Goal: Task Accomplishment & Management: Complete application form

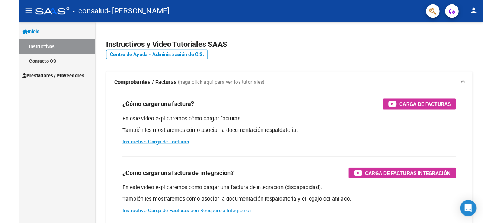
scroll to position [13, 0]
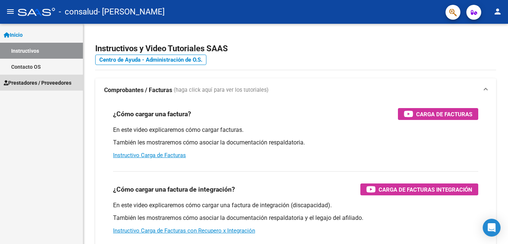
click at [20, 86] on span "Prestadores / Proveedores" at bounding box center [38, 83] width 68 height 8
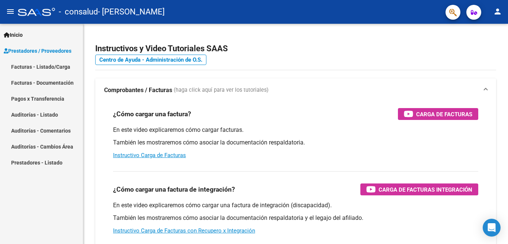
click at [37, 82] on link "Facturas - Documentación" at bounding box center [41, 83] width 83 height 16
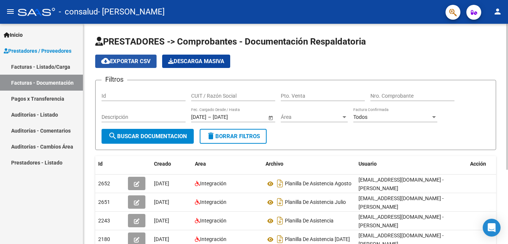
click at [129, 61] on span "cloud_download Exportar CSV" at bounding box center [125, 61] width 49 height 7
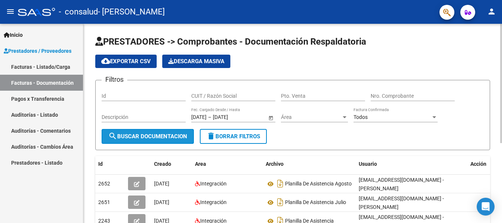
click at [130, 138] on span "search Buscar Documentacion" at bounding box center [147, 136] width 79 height 7
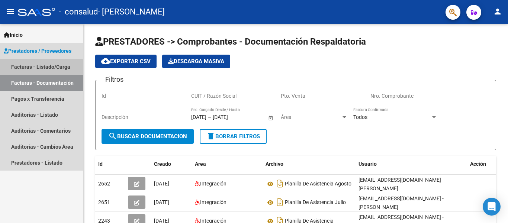
click at [41, 69] on link "Facturas - Listado/Carga" at bounding box center [41, 67] width 83 height 16
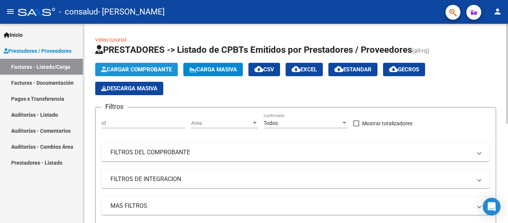
click at [126, 71] on span "Cargar Comprobante" at bounding box center [136, 69] width 71 height 7
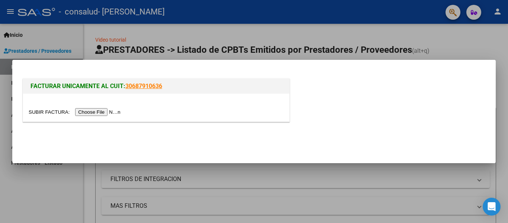
click at [90, 110] on input "file" at bounding box center [76, 112] width 94 height 8
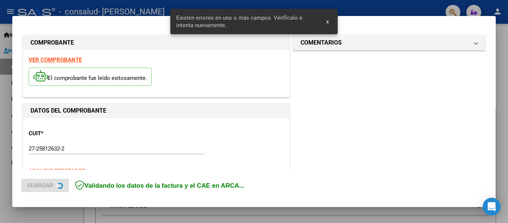
scroll to position [173, 0]
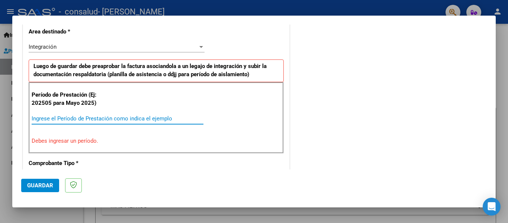
click at [55, 116] on input "Ingrese el Período de Prestación como indica el ejemplo" at bounding box center [118, 118] width 172 height 7
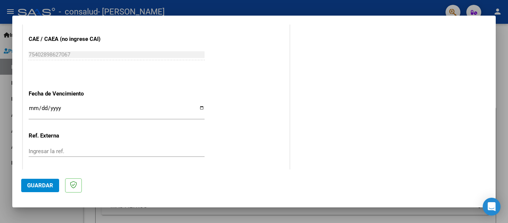
scroll to position [500, 0]
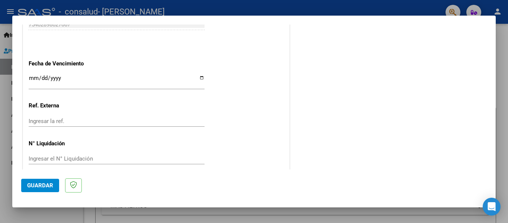
type input "202509"
click at [43, 186] on span "Guardar" at bounding box center [40, 185] width 26 height 7
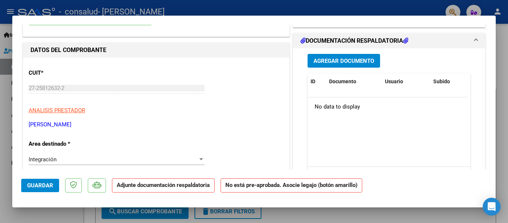
scroll to position [0, 0]
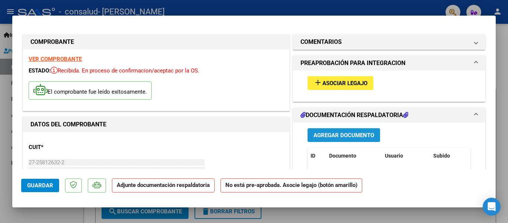
click at [328, 135] on span "Agregar Documento" at bounding box center [344, 135] width 61 height 7
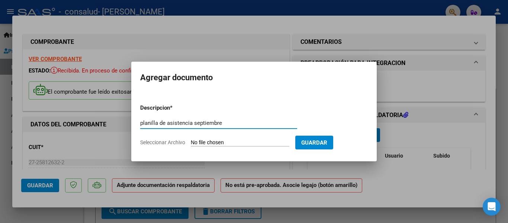
type input "planilla de asistencia septiembre"
click at [212, 143] on input "Seleccionar Archivo" at bounding box center [240, 142] width 99 height 7
type input "C:\fakepath\ASIST [PERSON_NAME] SEPTIEMBRE.pdf"
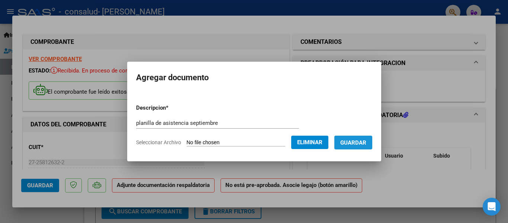
click at [352, 145] on span "Guardar" at bounding box center [353, 142] width 26 height 7
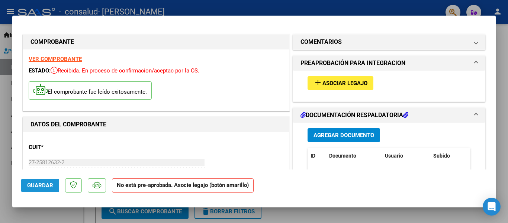
click at [36, 187] on span "Guardar" at bounding box center [40, 185] width 26 height 7
click at [327, 80] on span "Asociar Legajo" at bounding box center [344, 83] width 45 height 7
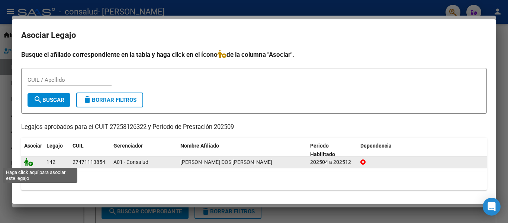
click at [27, 166] on icon at bounding box center [28, 162] width 9 height 8
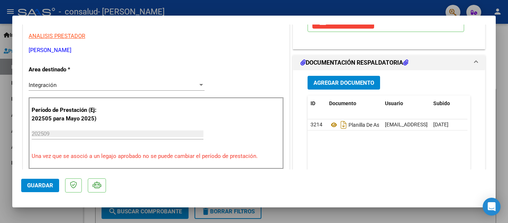
scroll to position [186, 0]
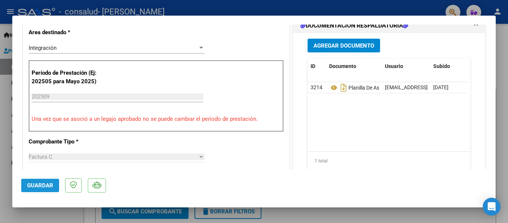
click at [27, 186] on span "Guardar" at bounding box center [40, 185] width 26 height 7
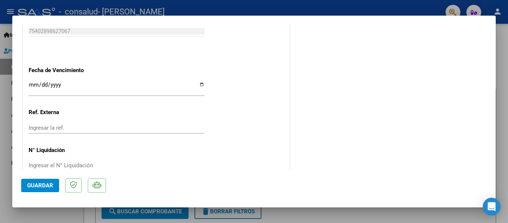
scroll to position [511, 0]
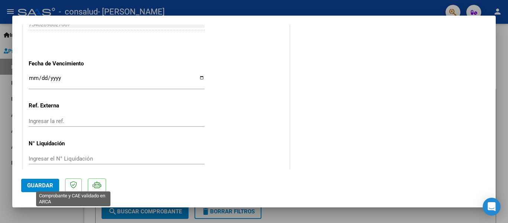
click at [72, 189] on icon at bounding box center [73, 184] width 7 height 7
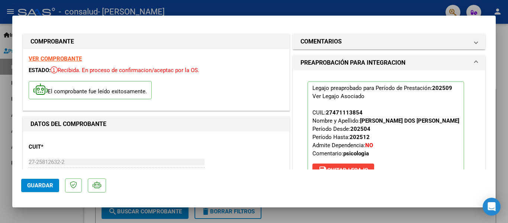
scroll to position [0, 0]
click at [270, 9] on div at bounding box center [254, 111] width 508 height 223
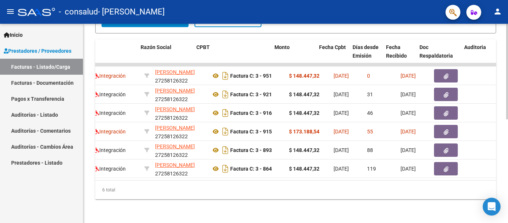
scroll to position [0, 164]
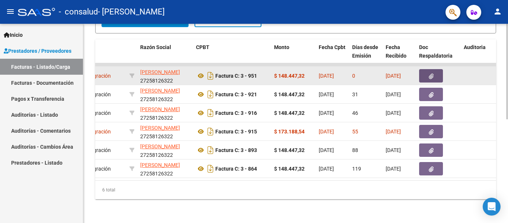
click at [433, 74] on icon "button" at bounding box center [431, 77] width 5 height 6
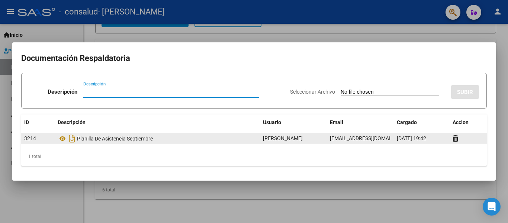
click at [92, 140] on div "Planilla De Asistencia Septiembre" at bounding box center [157, 139] width 199 height 12
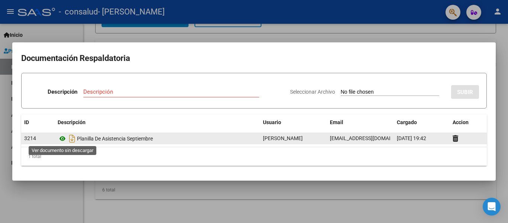
click at [62, 140] on icon at bounding box center [63, 138] width 10 height 9
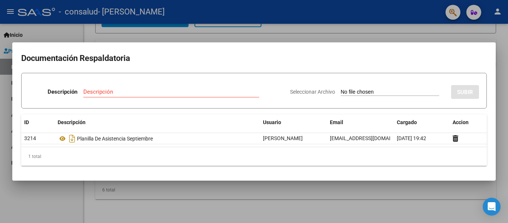
click at [359, 51] on mat-dialog-container "Documentación Respaldatoria Descripción Descripción Seleccionar Archivo SUBIR I…" at bounding box center [253, 111] width 483 height 138
click at [377, 35] on div at bounding box center [254, 111] width 508 height 223
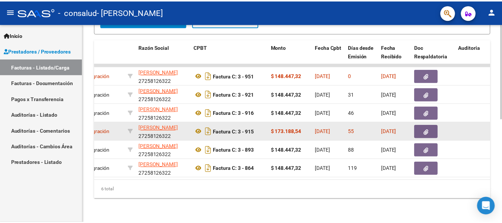
scroll to position [0, 0]
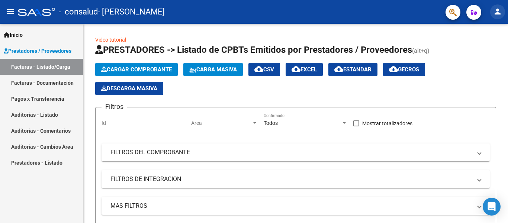
click at [503, 11] on button "person" at bounding box center [497, 11] width 15 height 15
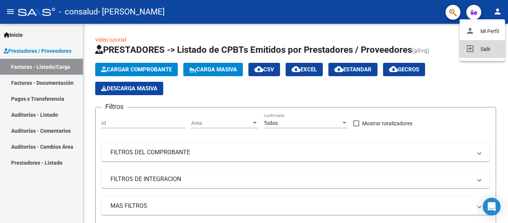
click at [482, 47] on button "exit_to_app Salir" at bounding box center [482, 49] width 45 height 18
